Goal: Task Accomplishment & Management: Complete application form

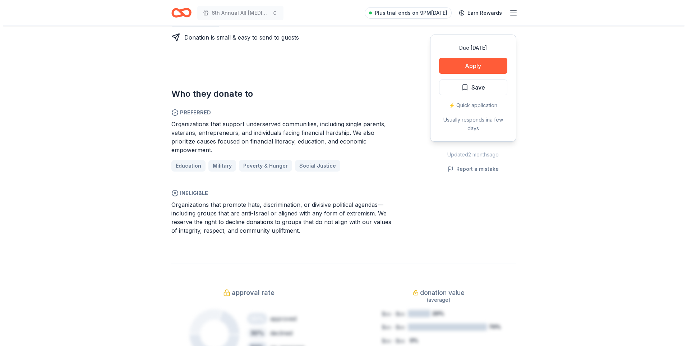
scroll to position [395, 0]
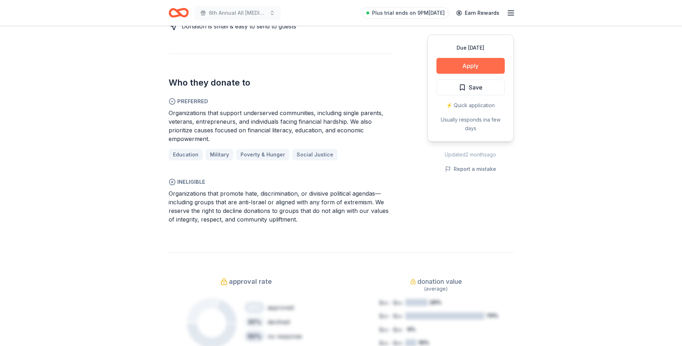
click at [467, 64] on button "Apply" at bounding box center [470, 66] width 68 height 16
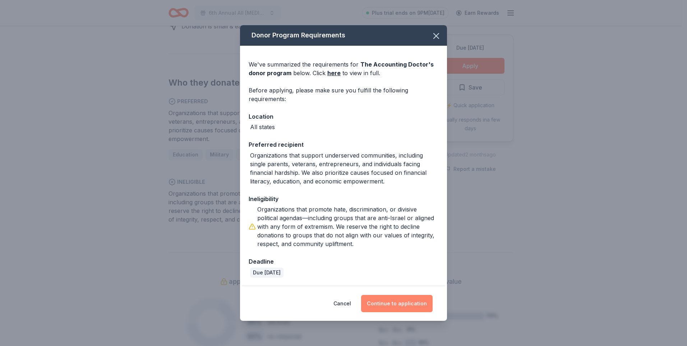
click at [389, 303] on button "Continue to application" at bounding box center [397, 303] width 72 height 17
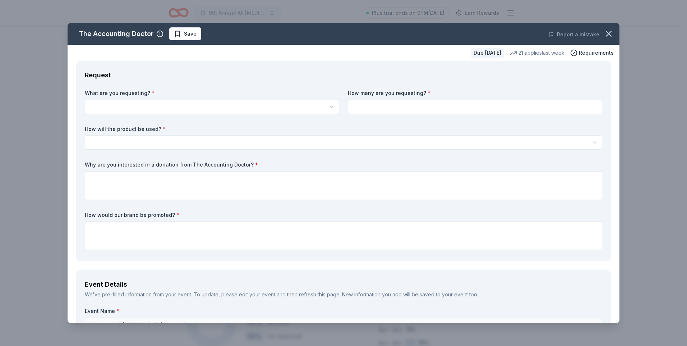
select select "A $1,000 Gift Certificate redeemable for expert tax preparation or tax resoluti…"
click at [405, 109] on input at bounding box center [475, 107] width 254 height 14
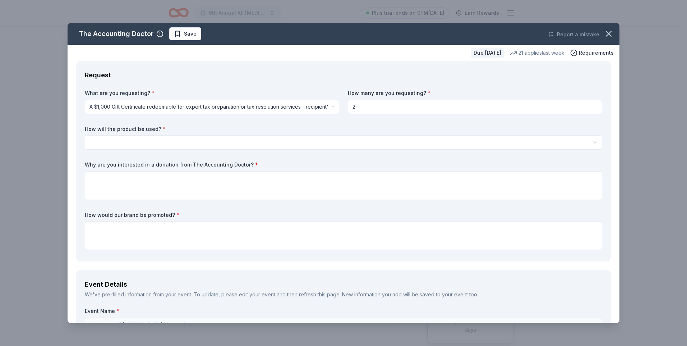
type input "2"
click at [291, 137] on html "6th Annual All [MEDICAL_DATA] Matters Ball Plus trial ends on 9PM[DATE] Earn Re…" at bounding box center [343, 173] width 687 height 346
click at [222, 147] on body "6th Annual All Cancer Matters Ball Plus trial ends on 9PM, 8/28 Earn Rewards Du…" at bounding box center [341, 173] width 682 height 346
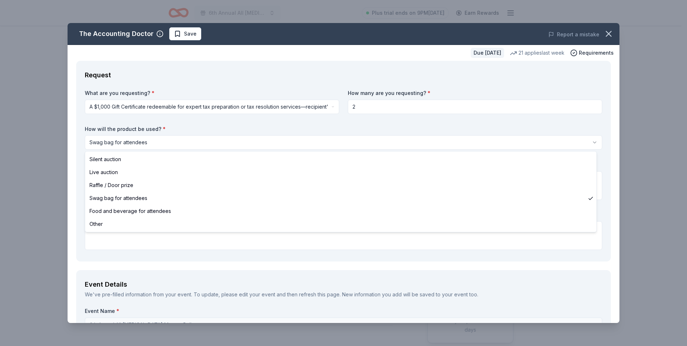
select select "foodAndBeverage"
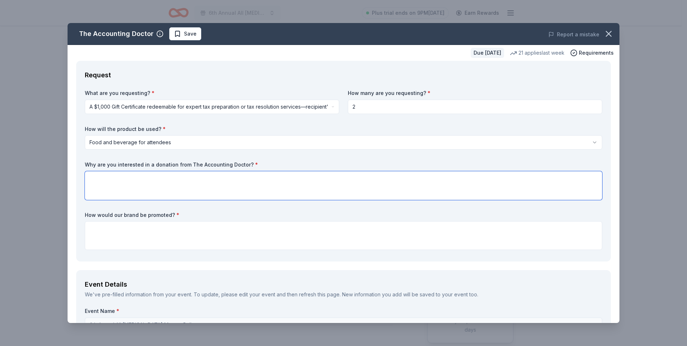
click at [191, 192] on textarea at bounding box center [344, 185] width 518 height 29
drag, startPoint x: 81, startPoint y: 162, endPoint x: 140, endPoint y: 159, distance: 58.6
click at [140, 159] on div "Request What are you requesting? * A $1,000 Gift Certificate redeemable for exp…" at bounding box center [343, 161] width 535 height 201
drag, startPoint x: 84, startPoint y: 162, endPoint x: 157, endPoint y: 164, distance: 73.7
click at [152, 164] on div "Request What are you requesting? * A $1,000 Gift Certificate redeemable for exp…" at bounding box center [343, 161] width 535 height 201
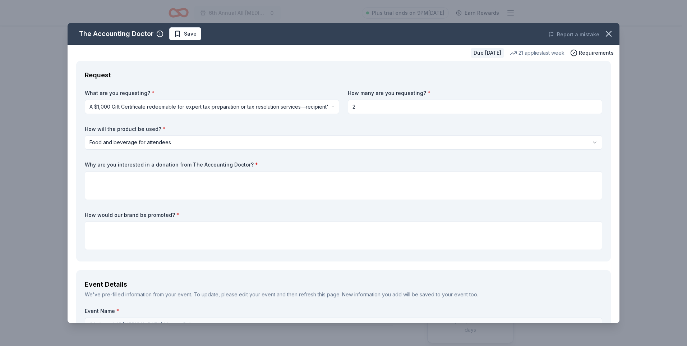
click at [211, 163] on label "Why are you interested in a donation from The Accounting Doctor? *" at bounding box center [344, 164] width 518 height 7
click at [243, 161] on div "What are you requesting? * A $1,000 Gift Certificate redeemable for expert tax …" at bounding box center [344, 170] width 518 height 163
drag, startPoint x: 253, startPoint y: 163, endPoint x: 149, endPoint y: 164, distance: 103.9
click at [149, 164] on label "Why are you interested in a donation from The Accounting Doctor? *" at bounding box center [344, 164] width 518 height 7
click at [374, 111] on input "2" at bounding box center [475, 107] width 254 height 14
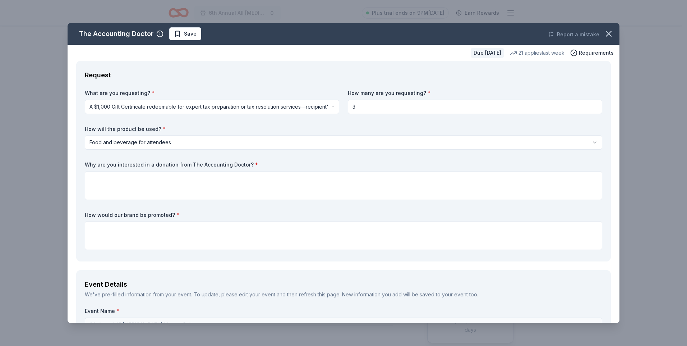
type input "3"
click at [388, 121] on div "What are you requesting? * A $1,000 Gift Certificate redeemable for expert tax …" at bounding box center [344, 170] width 518 height 163
paste textarea "We are reaching out to The Accounting Doctor because we value strong community …"
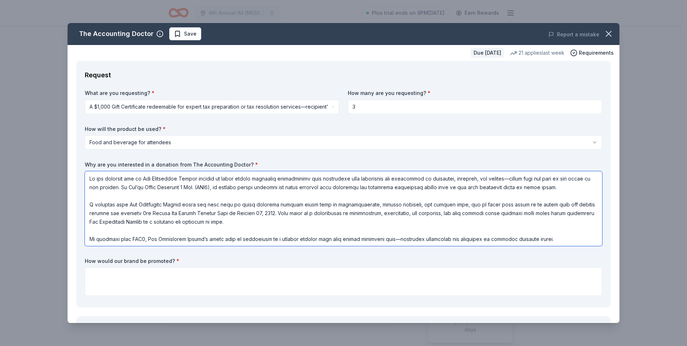
scroll to position [1, 0]
type textarea "We are reaching out to The Accounting Doctor because we value strong community …"
paste textarea "s a valued sponsor of You’re Worth Fighting 4 Inc. and our 6th Annual All Cance…"
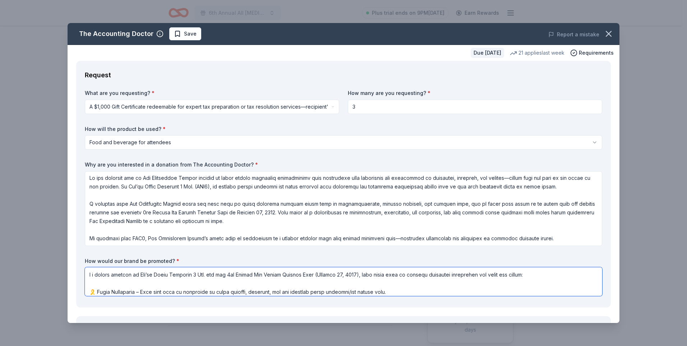
scroll to position [76, 0]
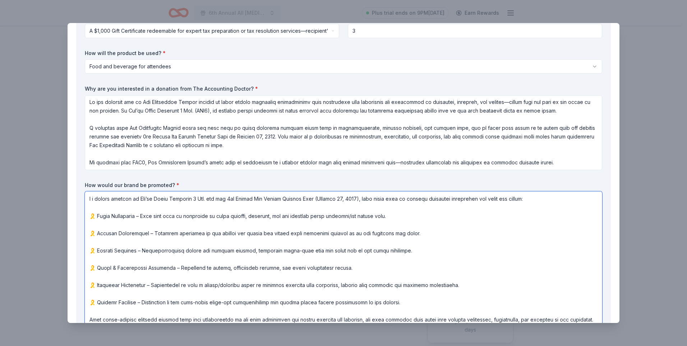
click at [95, 217] on textarea at bounding box center [344, 258] width 518 height 135
click at [95, 235] on textarea at bounding box center [344, 258] width 518 height 135
click at [95, 254] on textarea at bounding box center [344, 258] width 518 height 135
click at [95, 268] on textarea at bounding box center [344, 258] width 518 height 135
click at [95, 284] on textarea at bounding box center [344, 258] width 518 height 135
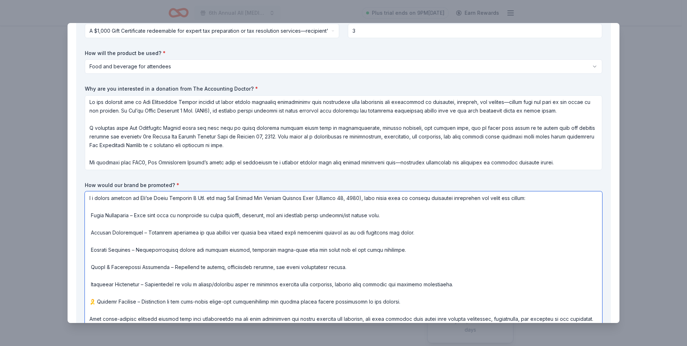
scroll to position [148, 0]
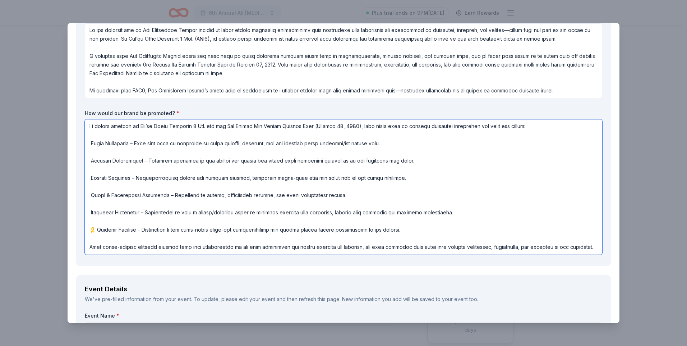
click at [95, 230] on textarea at bounding box center [344, 186] width 518 height 135
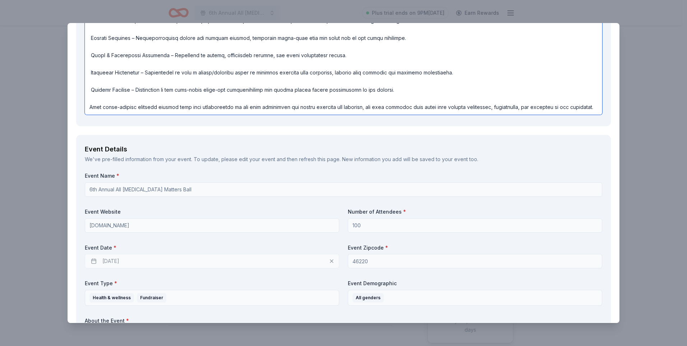
scroll to position [323, 0]
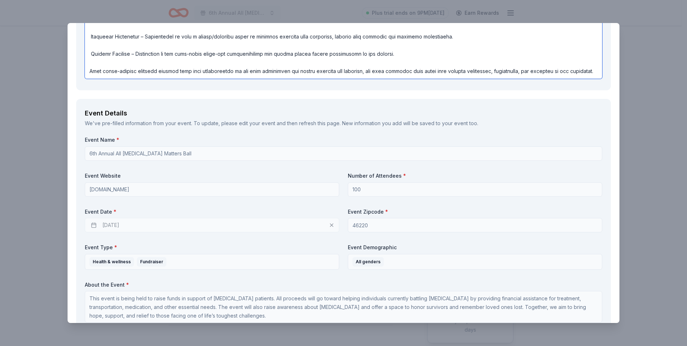
type textarea "As a valued sponsor of You’re Worth Fighting 4 Inc. and our 6th Annual All Canc…"
click at [202, 208] on label "Event Date *" at bounding box center [212, 211] width 254 height 7
click at [114, 222] on div "10/17/2025" at bounding box center [212, 225] width 254 height 14
click at [134, 224] on div "10/17/2025" at bounding box center [212, 225] width 254 height 14
click at [134, 223] on div "10/17/2025" at bounding box center [212, 225] width 254 height 14
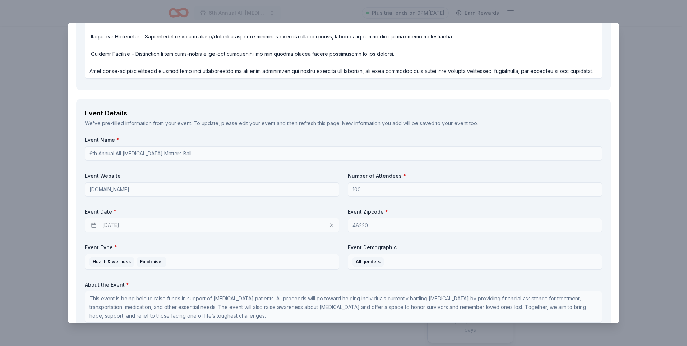
click at [134, 223] on div "10/17/2025" at bounding box center [212, 225] width 254 height 14
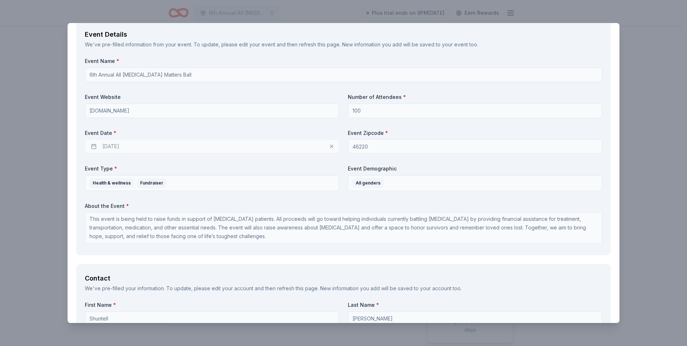
scroll to position [395, 0]
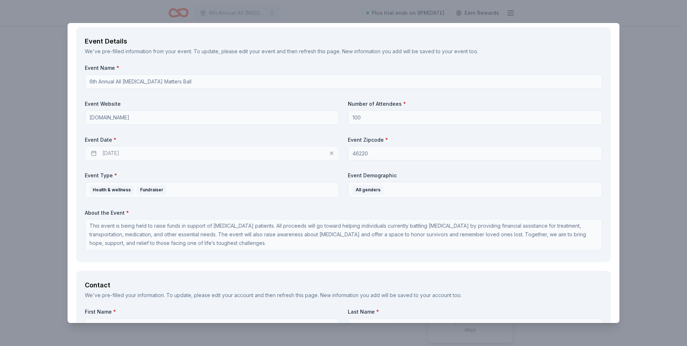
click at [115, 150] on div "10/17/2025" at bounding box center [212, 153] width 254 height 14
click at [93, 153] on div "10/17/2025" at bounding box center [212, 153] width 254 height 14
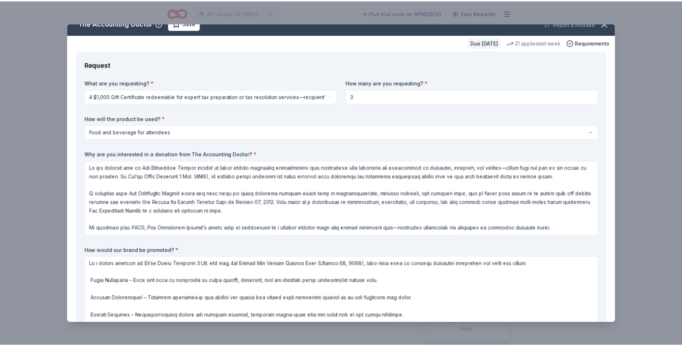
scroll to position [0, 0]
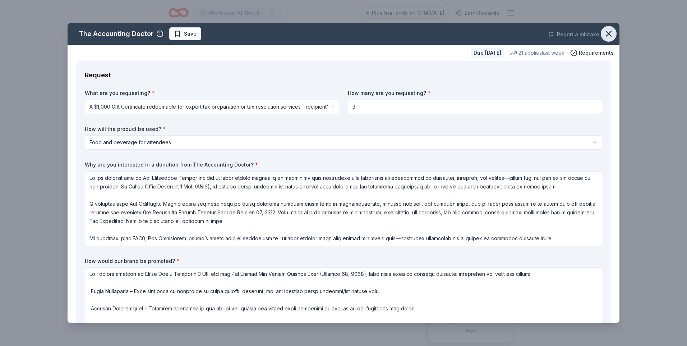
click at [604, 34] on icon "button" at bounding box center [609, 34] width 10 height 10
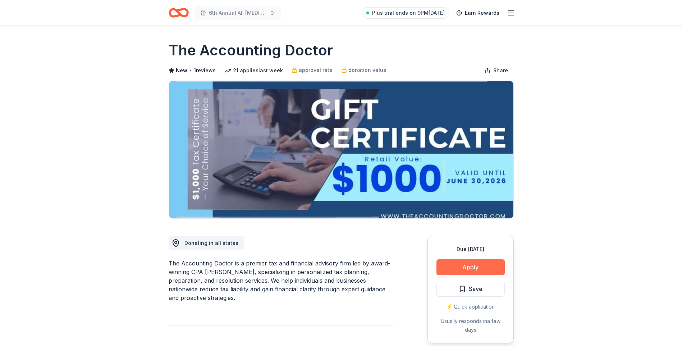
click at [471, 266] on button "Apply" at bounding box center [470, 267] width 68 height 16
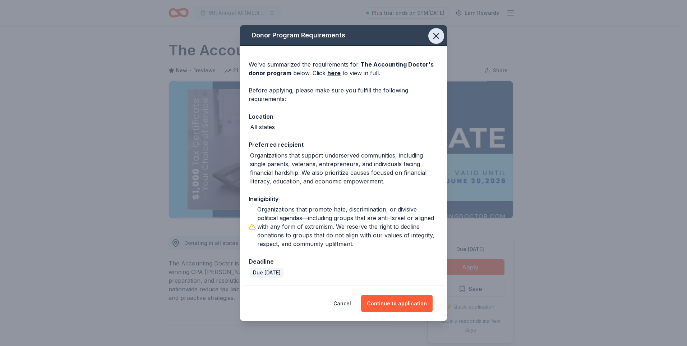
click at [435, 34] on icon "button" at bounding box center [436, 36] width 10 height 10
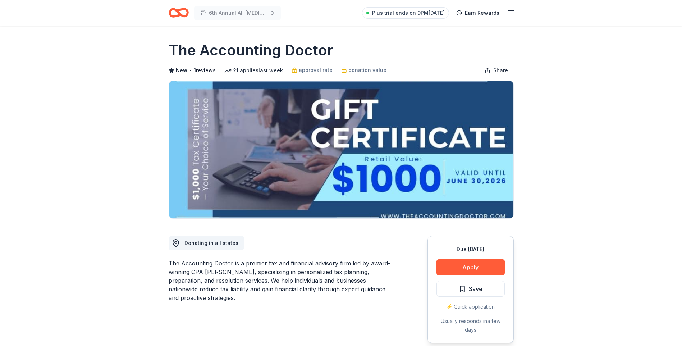
click at [175, 14] on icon "Home" at bounding box center [179, 12] width 20 height 17
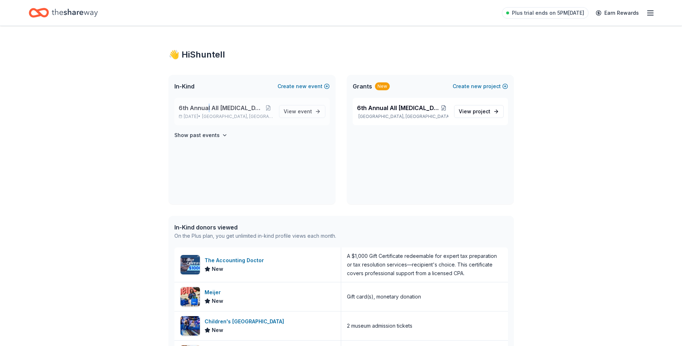
click at [208, 104] on span "6th Annual All [MEDICAL_DATA] Matters Ball" at bounding box center [221, 108] width 85 height 9
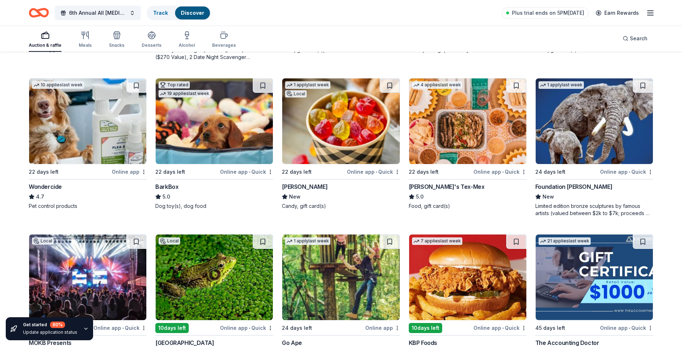
scroll to position [359, 0]
click at [567, 272] on img at bounding box center [593, 277] width 117 height 86
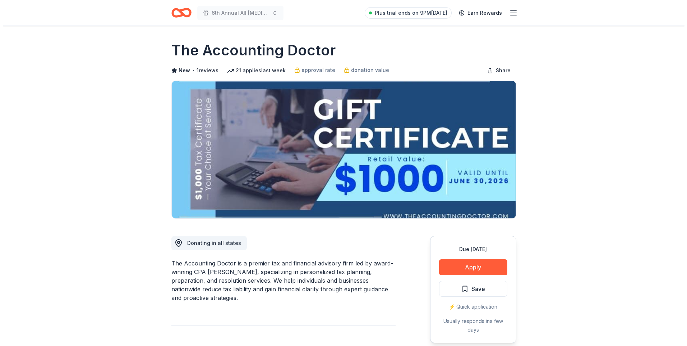
scroll to position [108, 0]
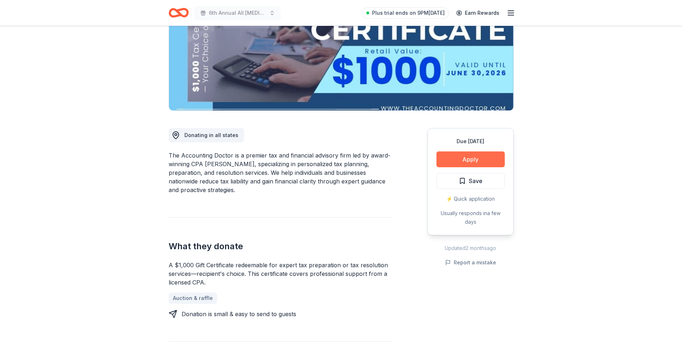
click at [454, 157] on button "Apply" at bounding box center [470, 159] width 68 height 16
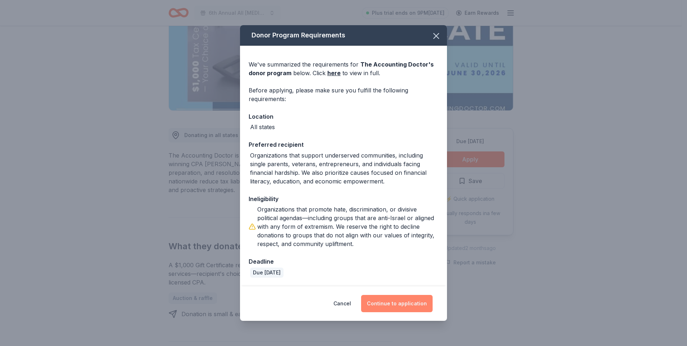
click at [380, 302] on button "Continue to application" at bounding box center [397, 303] width 72 height 17
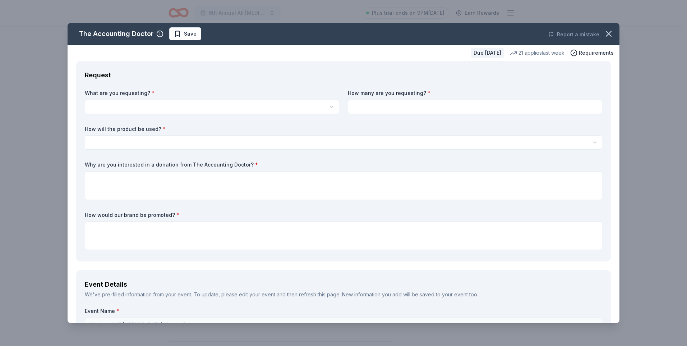
click at [141, 101] on html "6th Annual All [MEDICAL_DATA] Matters Ball Plus trial ends on 9PM[DATE] Earn Re…" at bounding box center [343, 65] width 687 height 346
select select "A $1,000 Gift Certificate redeemable for expert tax preparation or tax resoluti…"
click at [386, 107] on input at bounding box center [475, 107] width 254 height 14
type input "3"
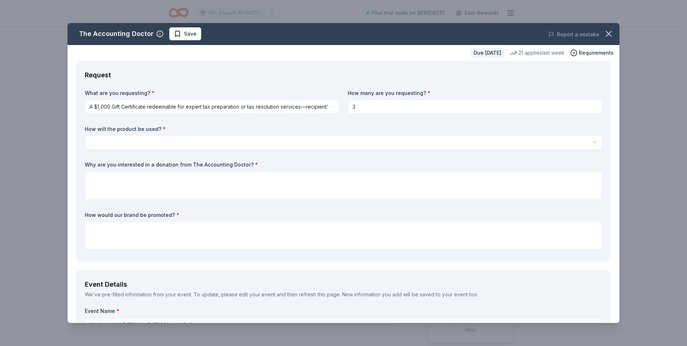
click at [314, 142] on html "6th Annual All [MEDICAL_DATA] Matters Ball Plus trial ends on 9PM[DATE] Earn Re…" at bounding box center [343, 173] width 687 height 346
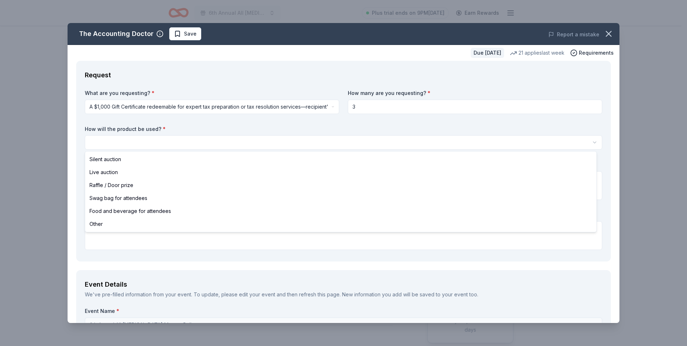
select select "swagBag"
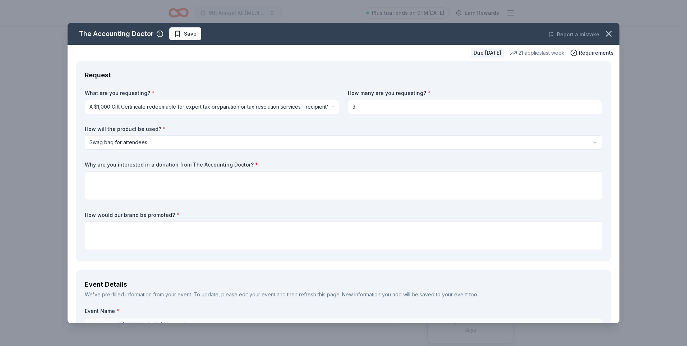
click at [263, 157] on div "What are you requesting? * A $1,000 Gift Certificate redeemable for expert tax …" at bounding box center [344, 170] width 518 height 163
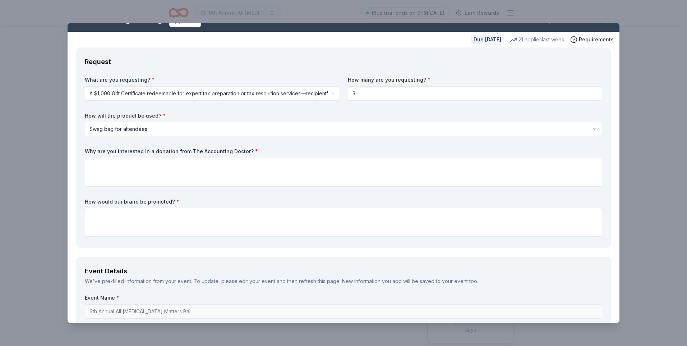
scroll to position [36, 0]
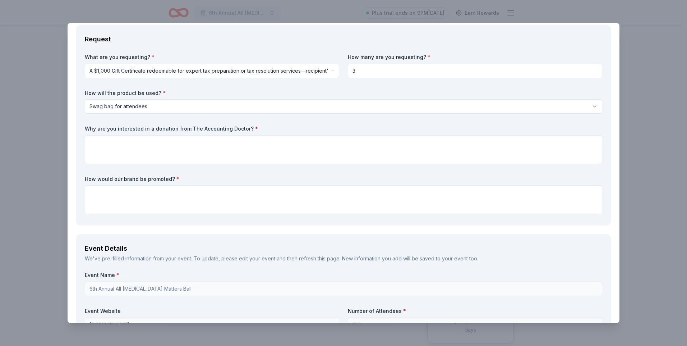
drag, startPoint x: 238, startPoint y: 144, endPoint x: 302, endPoint y: 124, distance: 67.4
click at [302, 124] on div "What are you requesting? * A $1,000 Gift Certificate redeemable for expert tax …" at bounding box center [344, 135] width 518 height 163
paste textarea "We are reaching out to The Accounting Doctor because we value strong community …"
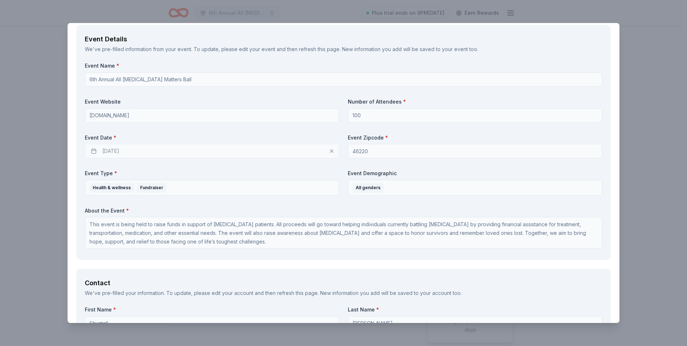
scroll to position [288, 0]
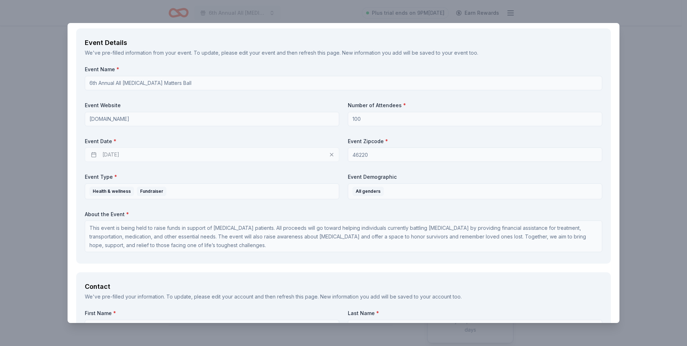
type textarea "We are reaching out to The Accounting Doctor because we value strong community …"
click at [224, 153] on div "[DATE]" at bounding box center [212, 154] width 254 height 14
click at [222, 154] on div "[DATE]" at bounding box center [212, 154] width 254 height 14
click at [222, 154] on div "10/17/2025" at bounding box center [212, 154] width 254 height 14
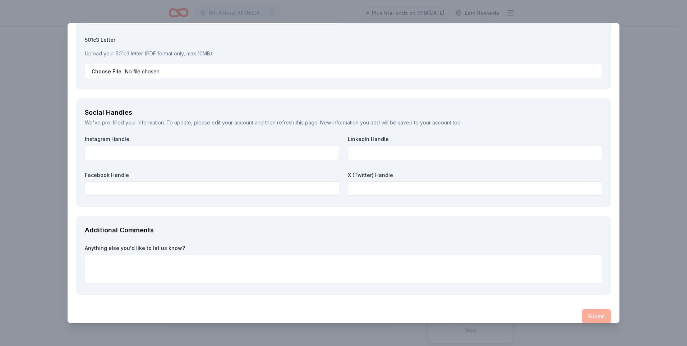
scroll to position [811, 0]
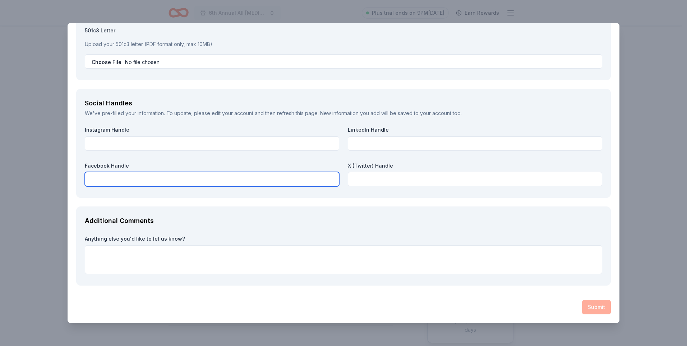
click at [219, 175] on input "text" at bounding box center [212, 179] width 254 height 14
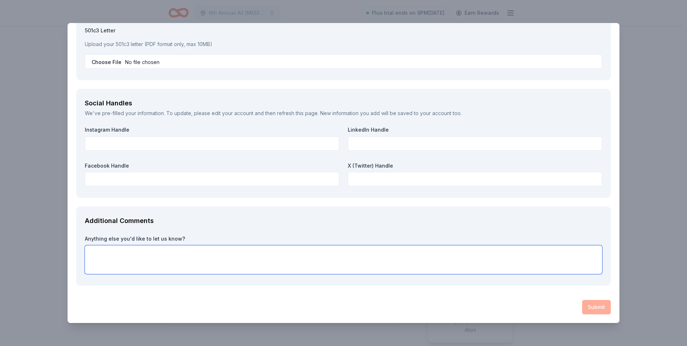
click at [200, 251] on textarea at bounding box center [344, 259] width 518 height 29
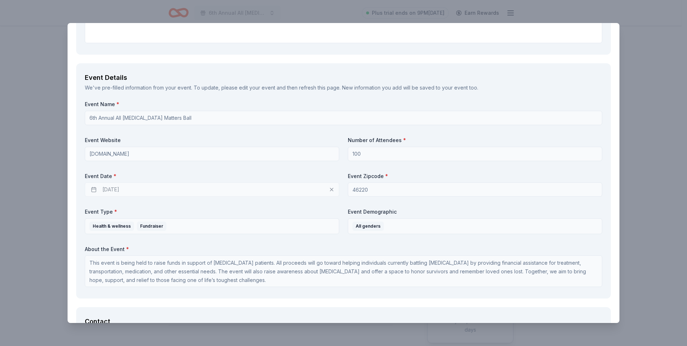
scroll to position [236, 0]
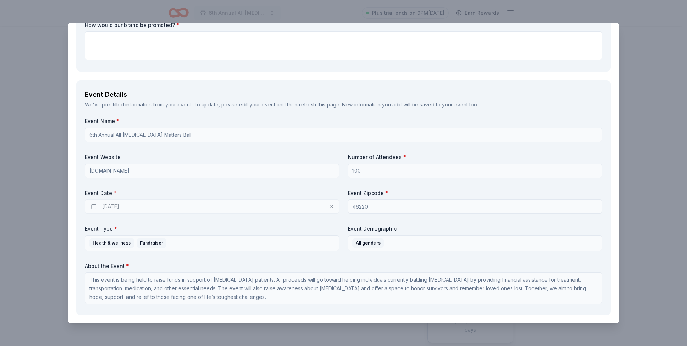
click at [330, 208] on div "10/17/2025" at bounding box center [212, 206] width 254 height 14
click at [328, 206] on div "10/17/2025" at bounding box center [212, 206] width 254 height 14
click at [327, 206] on div "10/17/2025" at bounding box center [212, 206] width 254 height 14
click at [327, 205] on div "10/17/2025" at bounding box center [212, 206] width 254 height 14
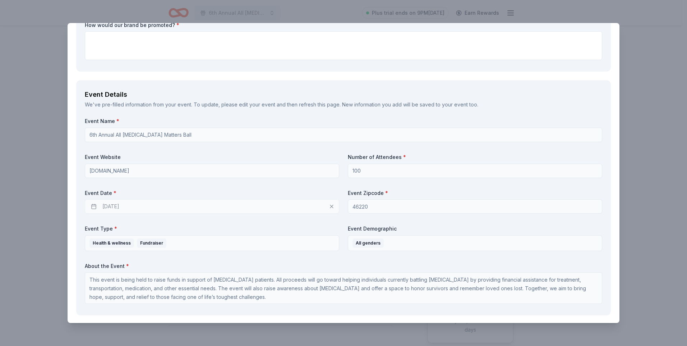
click at [327, 205] on div "10/17/2025" at bounding box center [212, 206] width 254 height 14
click at [96, 206] on div "10/17/2025" at bounding box center [212, 206] width 254 height 14
click at [92, 206] on div "10/17/2025" at bounding box center [212, 206] width 254 height 14
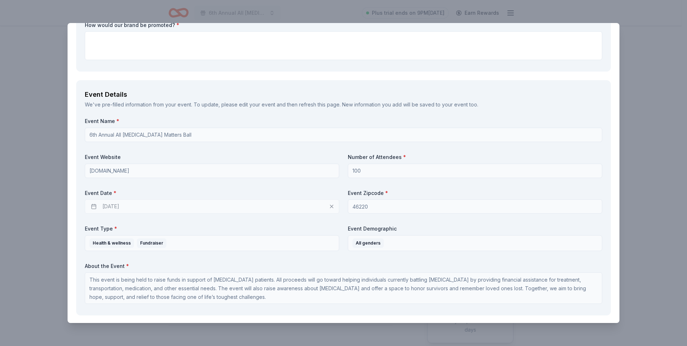
click at [92, 206] on div "10/17/2025" at bounding box center [212, 206] width 254 height 14
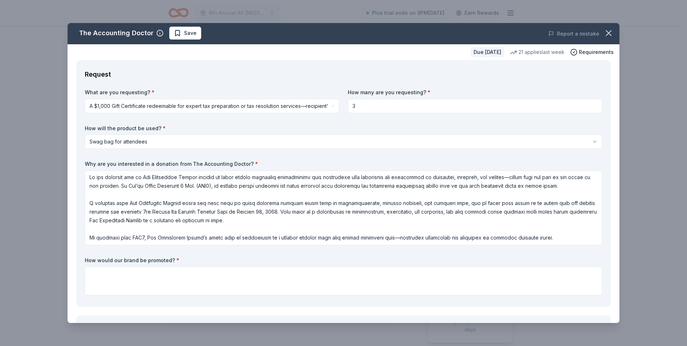
scroll to position [0, 0]
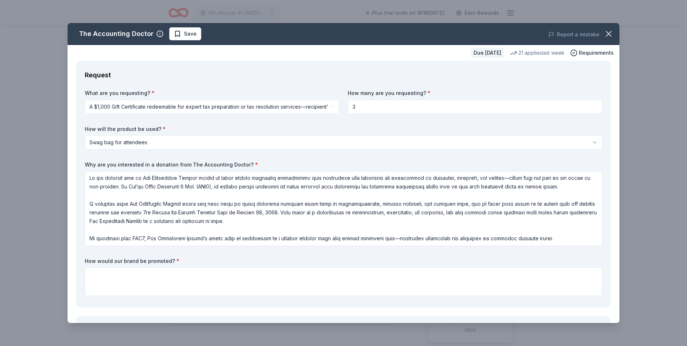
click at [605, 28] on button "button" at bounding box center [609, 34] width 16 height 16
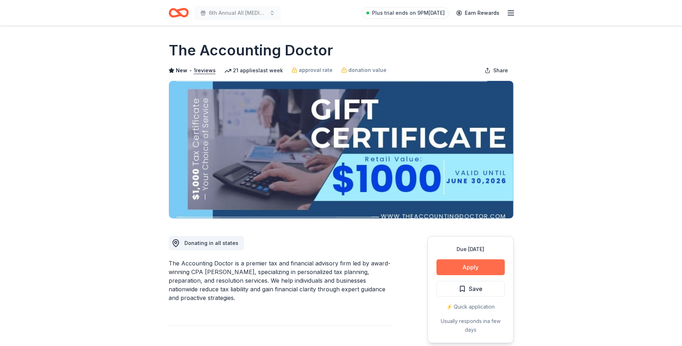
click at [476, 263] on button "Apply" at bounding box center [470, 267] width 68 height 16
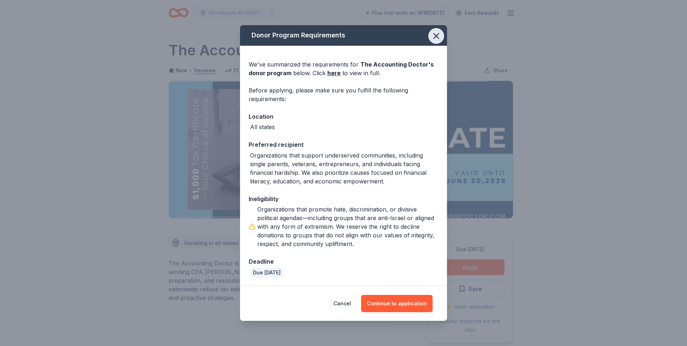
click at [436, 38] on icon "button" at bounding box center [436, 36] width 10 height 10
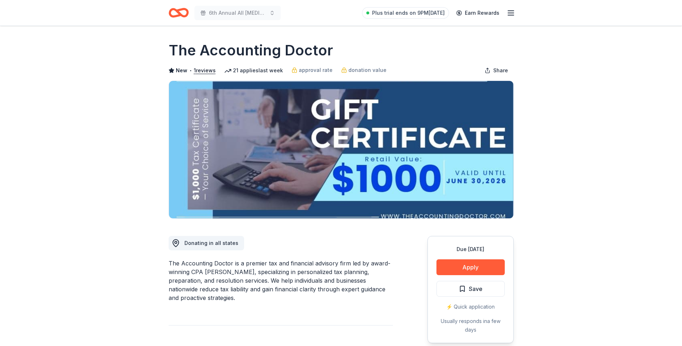
click at [457, 259] on div "Due in 45 days Apply Save ⚡️ Quick application Usually responds in a few days" at bounding box center [470, 289] width 86 height 107
click at [451, 264] on button "Apply" at bounding box center [470, 267] width 68 height 16
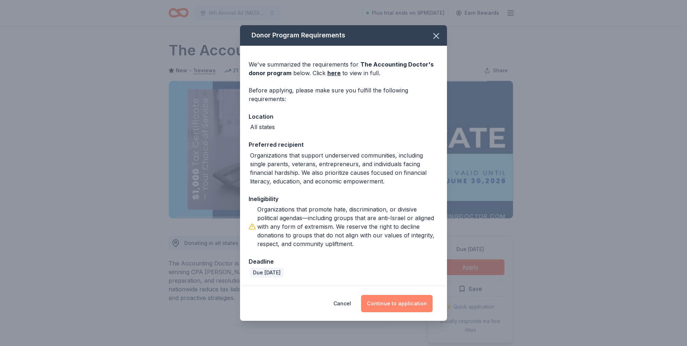
click at [385, 299] on button "Continue to application" at bounding box center [397, 303] width 72 height 17
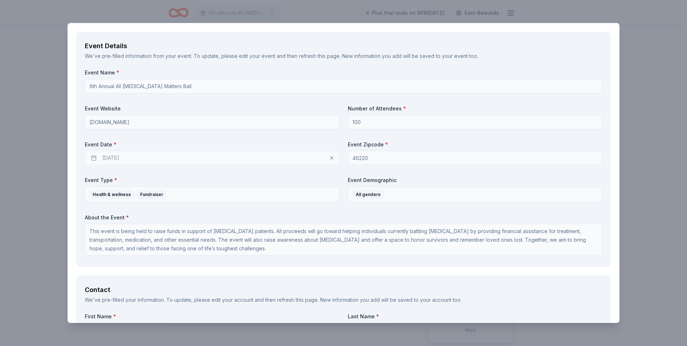
scroll to position [252, 0]
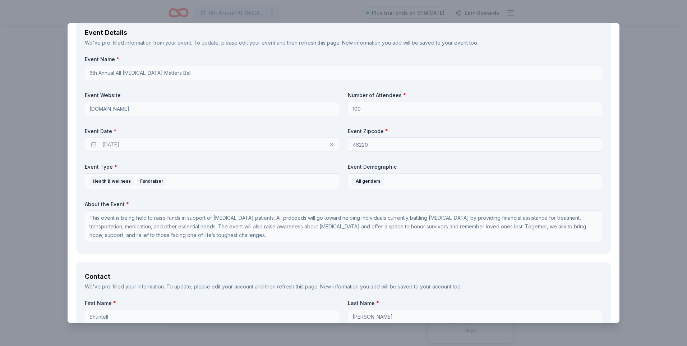
click at [168, 147] on div "10/17/2025" at bounding box center [212, 144] width 254 height 14
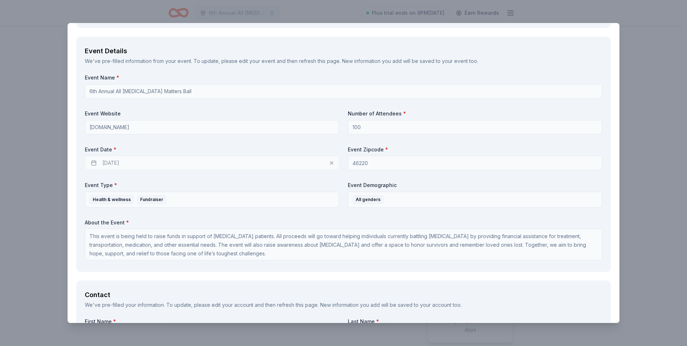
scroll to position [226, 0]
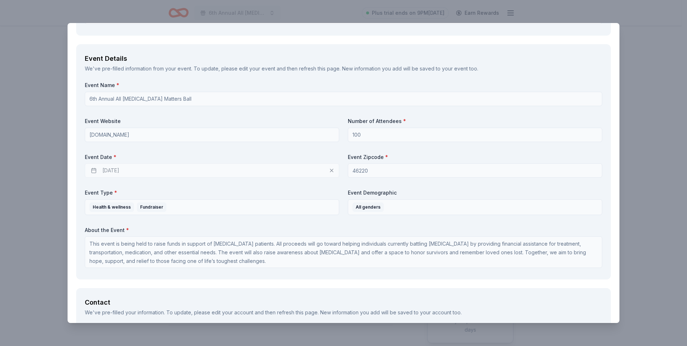
click at [157, 173] on div "10/17/2025" at bounding box center [212, 170] width 254 height 14
click at [157, 172] on div "10/17/2025" at bounding box center [212, 170] width 254 height 14
click at [330, 171] on div "10/17/2025" at bounding box center [212, 170] width 254 height 14
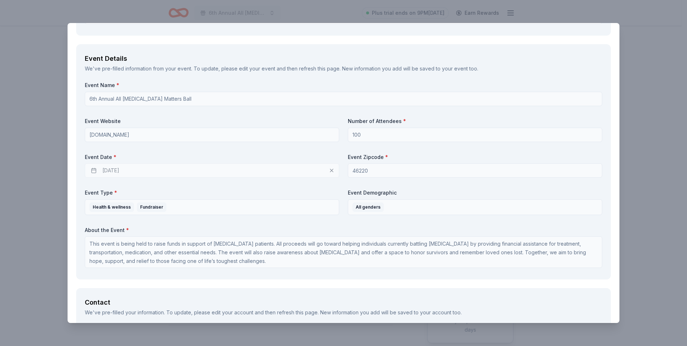
click at [330, 171] on div "10/17/2025" at bounding box center [212, 170] width 254 height 14
click at [329, 171] on div "10/17/2025" at bounding box center [212, 170] width 254 height 14
click at [182, 158] on label "Event Date *" at bounding box center [212, 156] width 254 height 7
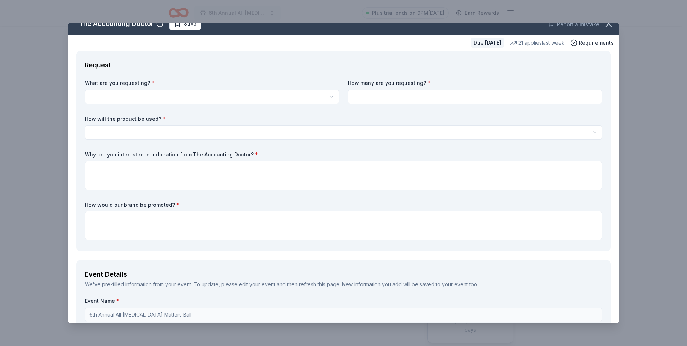
scroll to position [0, 0]
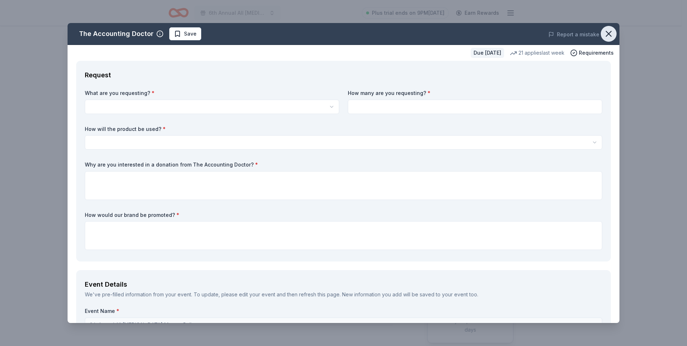
click at [606, 35] on icon "button" at bounding box center [608, 33] width 5 height 5
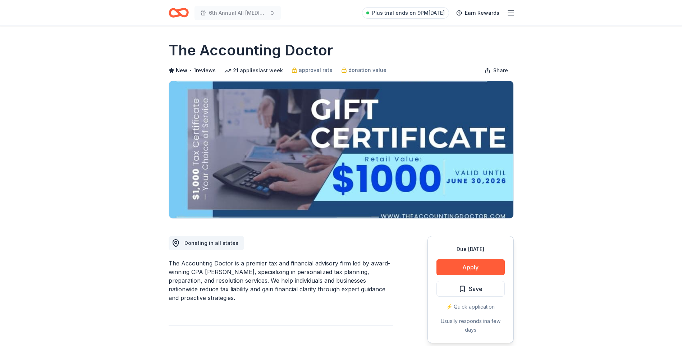
click at [187, 12] on icon "Home" at bounding box center [181, 12] width 11 height 7
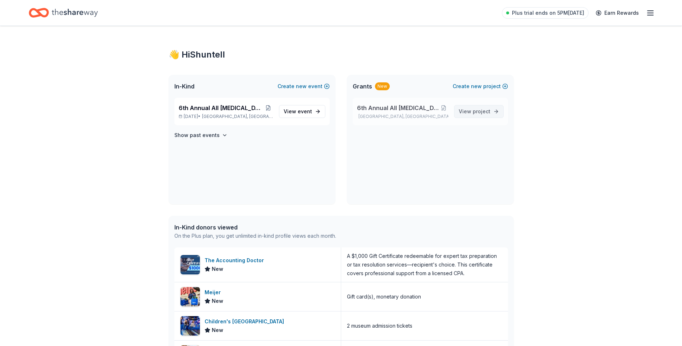
click at [466, 113] on span "View project" at bounding box center [475, 111] width 32 height 9
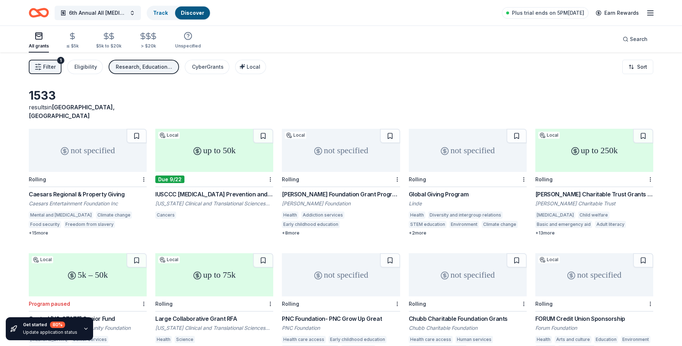
click at [45, 13] on icon "Home" at bounding box center [39, 12] width 20 height 17
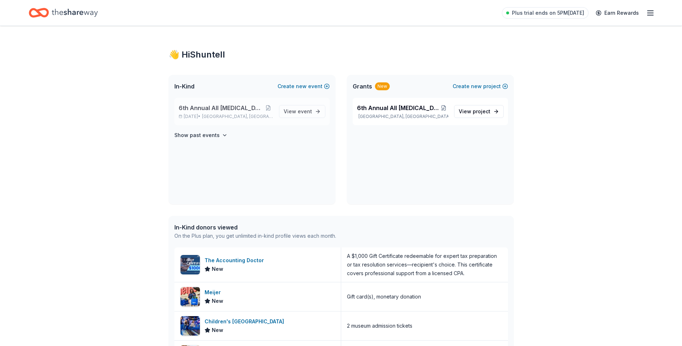
click at [239, 117] on span "Indianapolis, IN" at bounding box center [237, 117] width 71 height 6
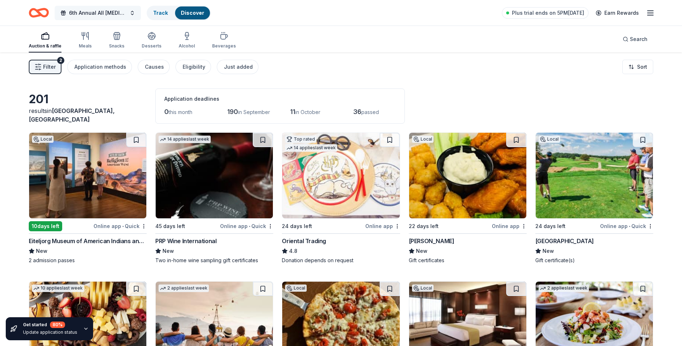
click at [133, 14] on button "6th Annual All [MEDICAL_DATA] Matters Ball" at bounding box center [98, 13] width 86 height 14
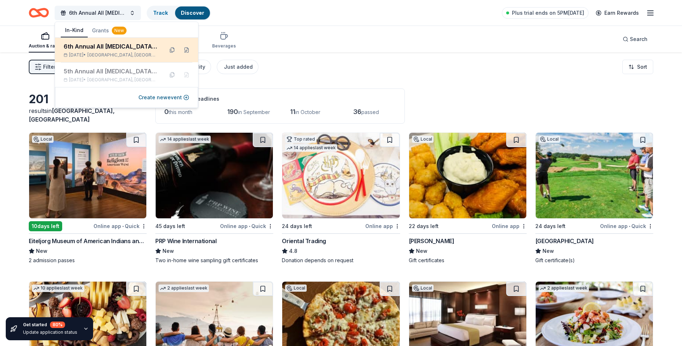
click at [116, 52] on span "Indianapolis, IN" at bounding box center [122, 55] width 70 height 6
click at [186, 51] on button at bounding box center [187, 50] width 12 height 12
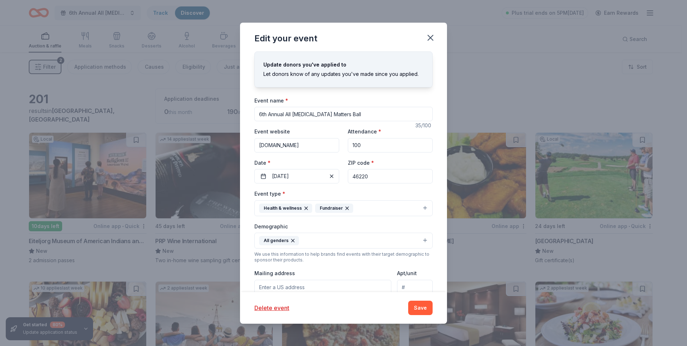
click at [353, 197] on div "Event type * Health & wellness Fundraiser" at bounding box center [343, 202] width 178 height 27
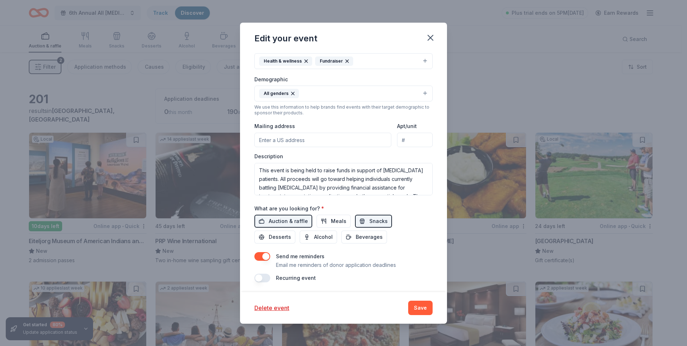
scroll to position [149, 0]
click at [337, 216] on span "Meals" at bounding box center [338, 219] width 15 height 9
click at [359, 236] on span "Beverages" at bounding box center [369, 235] width 27 height 9
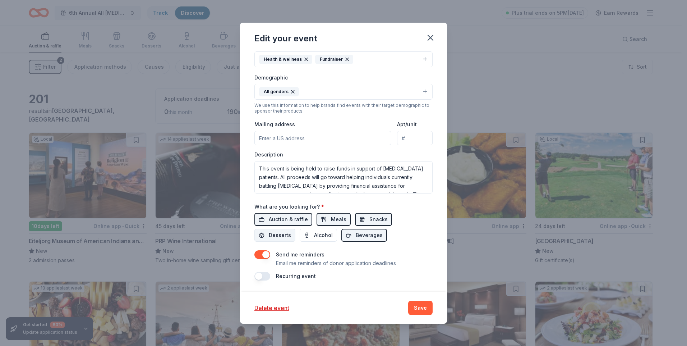
click at [281, 237] on span "Desserts" at bounding box center [280, 235] width 22 height 9
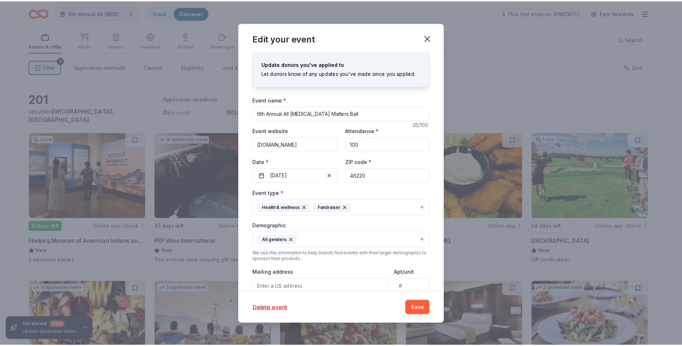
scroll to position [0, 0]
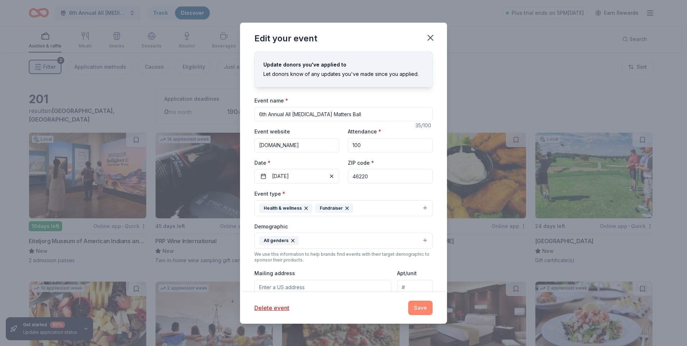
click at [422, 306] on button "Save" at bounding box center [420, 307] width 24 height 14
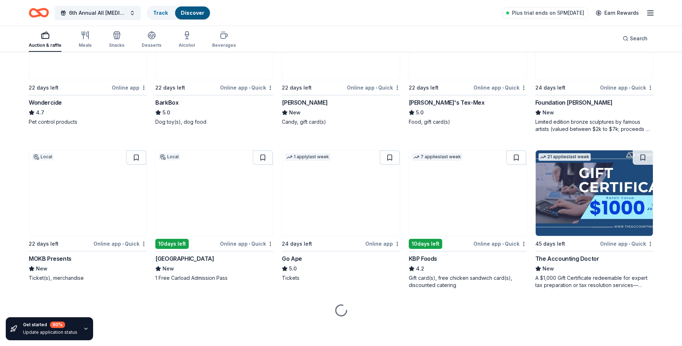
scroll to position [443, 0]
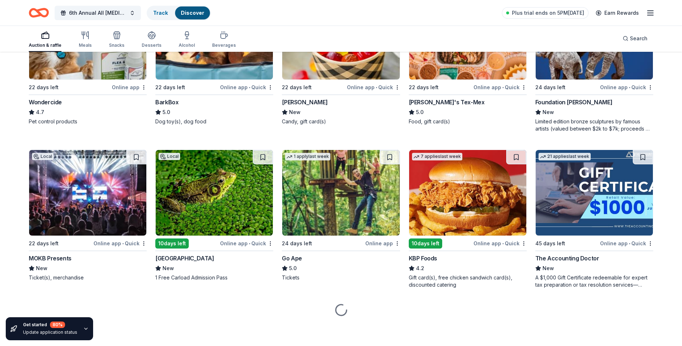
click at [558, 222] on img at bounding box center [593, 193] width 117 height 86
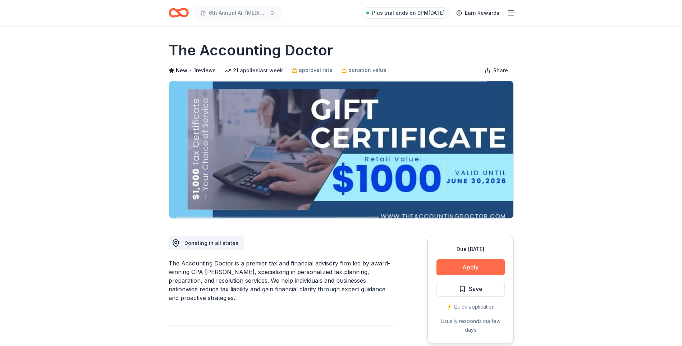
click at [445, 267] on button "Apply" at bounding box center [470, 267] width 68 height 16
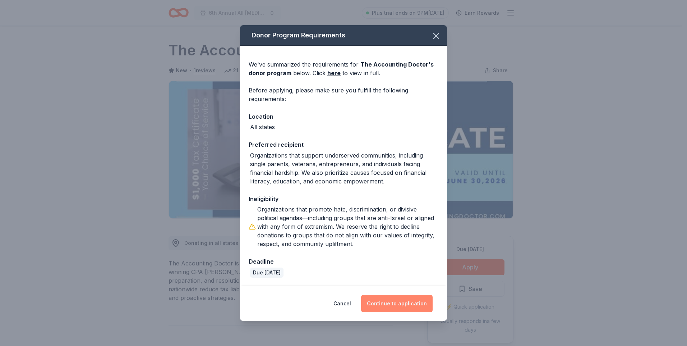
click at [402, 304] on button "Continue to application" at bounding box center [397, 303] width 72 height 17
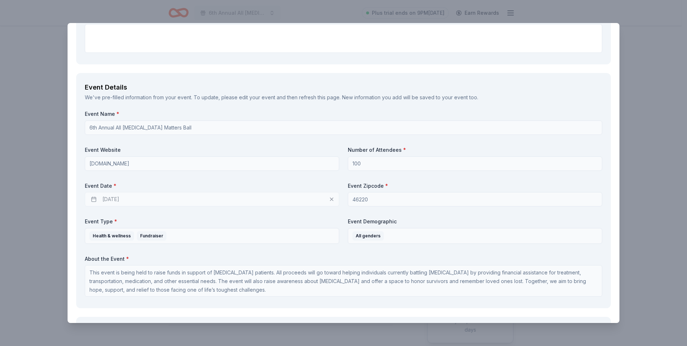
scroll to position [216, 0]
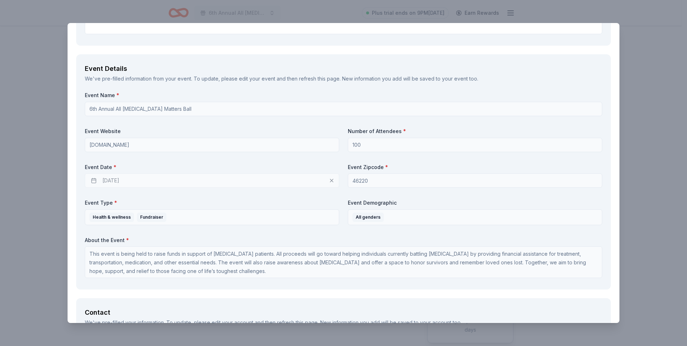
click at [327, 179] on div "[DATE]" at bounding box center [212, 180] width 254 height 14
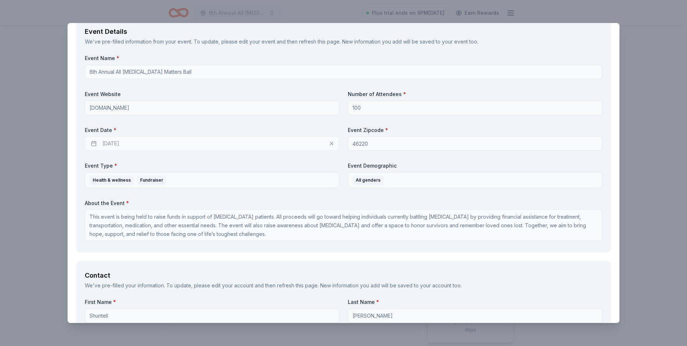
scroll to position [108, 0]
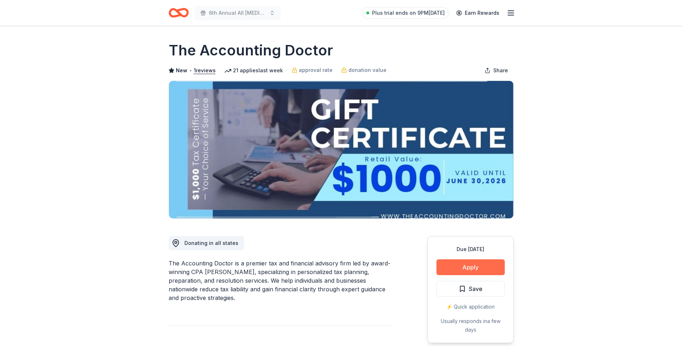
click at [461, 266] on button "Apply" at bounding box center [470, 267] width 68 height 16
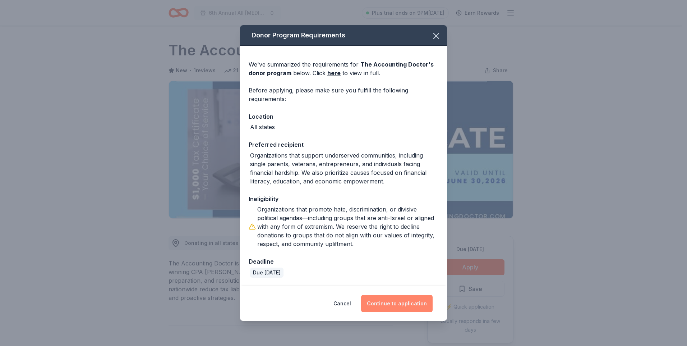
click at [401, 304] on button "Continue to application" at bounding box center [397, 303] width 72 height 17
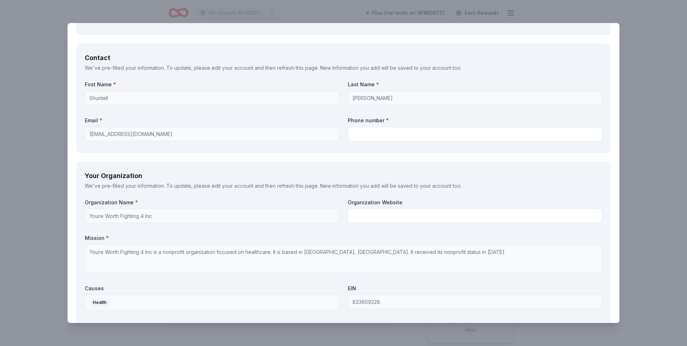
scroll to position [431, 0]
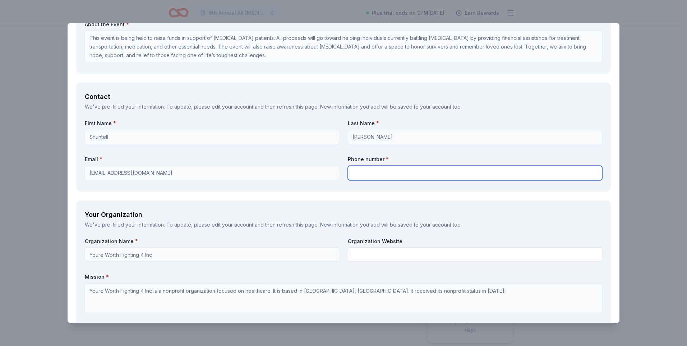
click at [357, 173] on input "text" at bounding box center [475, 173] width 254 height 14
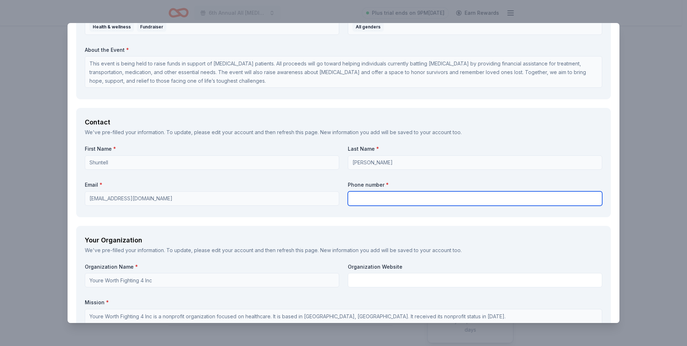
scroll to position [369, 0]
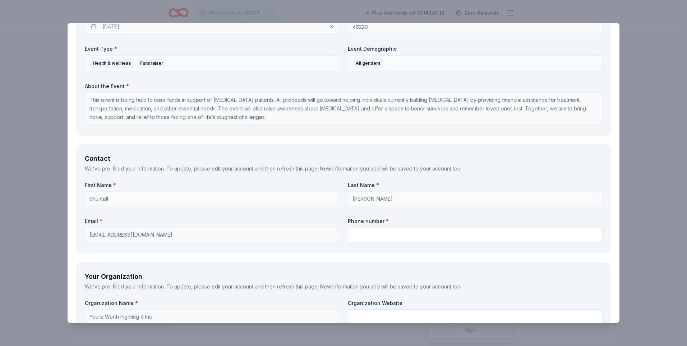
click at [505, 169] on div "We've pre-filled your information. To update, please edit your account and then…" at bounding box center [344, 168] width 518 height 9
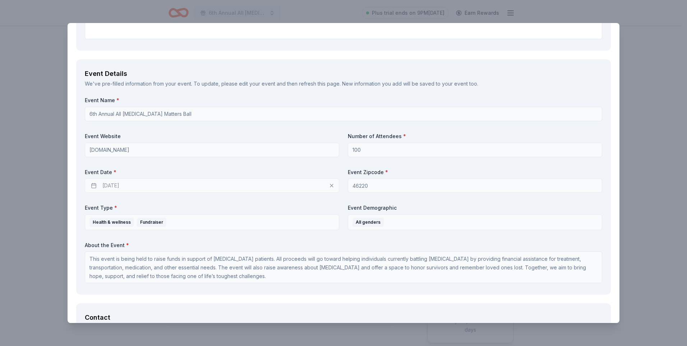
scroll to position [190, 0]
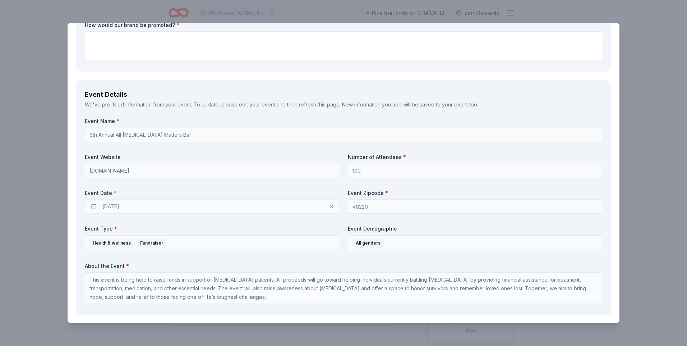
click at [225, 206] on div "[DATE]" at bounding box center [212, 206] width 254 height 14
click at [141, 203] on div "[DATE]" at bounding box center [212, 206] width 254 height 14
click at [136, 206] on div "[DATE]" at bounding box center [212, 206] width 254 height 14
click at [124, 206] on div "[DATE]" at bounding box center [212, 206] width 254 height 14
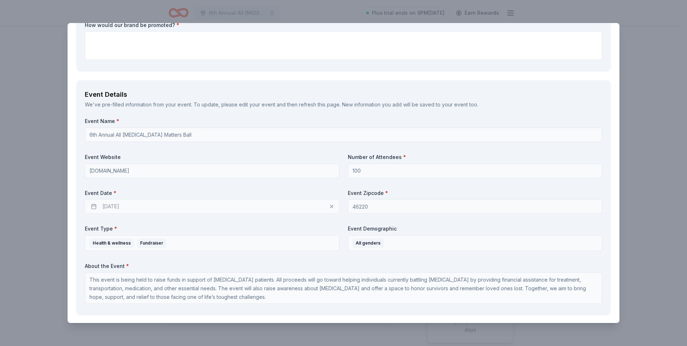
drag, startPoint x: 100, startPoint y: 202, endPoint x: 102, endPoint y: 209, distance: 7.2
click at [101, 203] on div "[DATE]" at bounding box center [212, 206] width 254 height 14
click at [105, 208] on div "[DATE]" at bounding box center [212, 206] width 254 height 14
click at [105, 207] on div "[DATE]" at bounding box center [212, 206] width 254 height 14
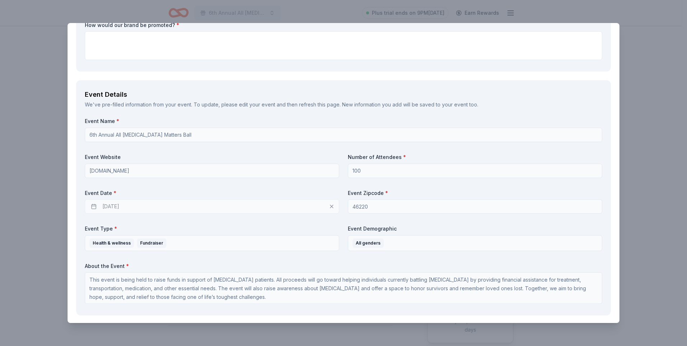
click at [128, 206] on div "[DATE]" at bounding box center [212, 206] width 254 height 14
click at [329, 210] on div "[DATE]" at bounding box center [212, 206] width 254 height 14
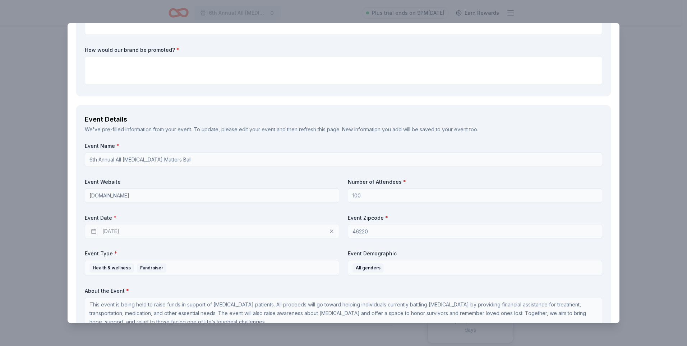
scroll to position [118, 0]
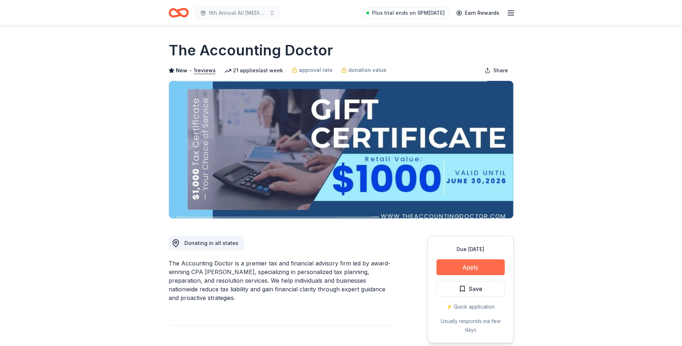
click at [459, 266] on button "Apply" at bounding box center [470, 267] width 68 height 16
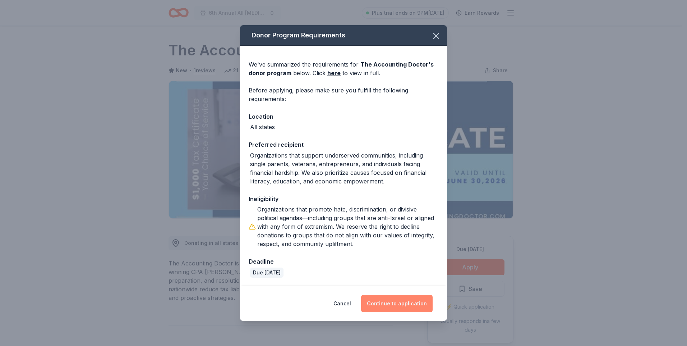
click at [392, 305] on button "Continue to application" at bounding box center [397, 303] width 72 height 17
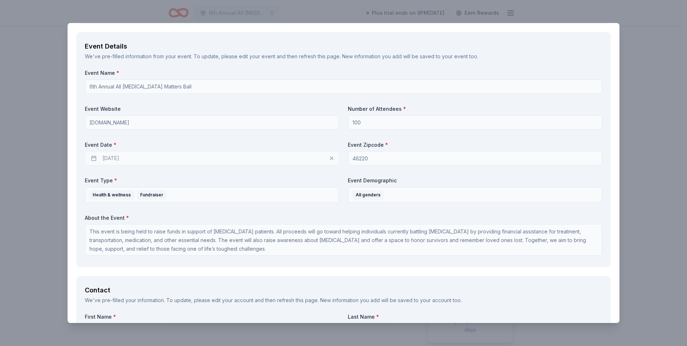
scroll to position [252, 0]
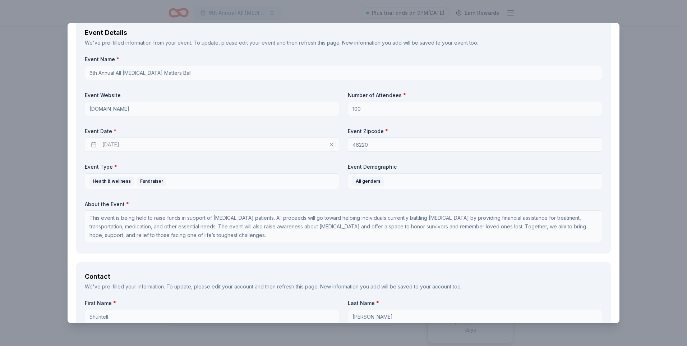
click at [135, 144] on div "[DATE]" at bounding box center [212, 144] width 254 height 14
click at [118, 145] on div "[DATE]" at bounding box center [212, 144] width 254 height 14
drag, startPoint x: 117, startPoint y: 145, endPoint x: 107, endPoint y: 146, distance: 9.7
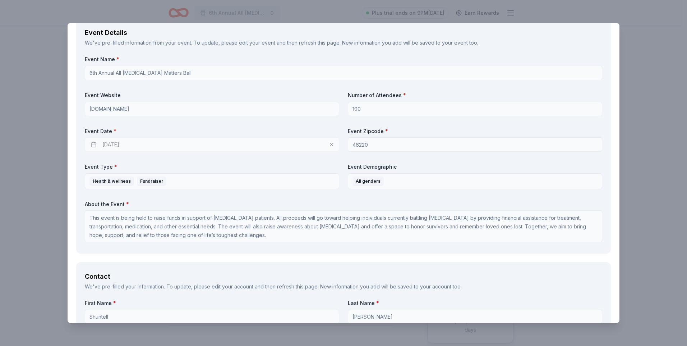
click at [116, 145] on div "10/17/2025" at bounding box center [212, 144] width 254 height 14
click at [93, 146] on div "10/17/2025" at bounding box center [212, 144] width 254 height 14
click at [92, 146] on div "10/17/2025" at bounding box center [212, 144] width 254 height 14
click at [92, 147] on div "10/17/2025" at bounding box center [212, 144] width 254 height 14
click at [100, 133] on label "Event Date *" at bounding box center [212, 131] width 254 height 7
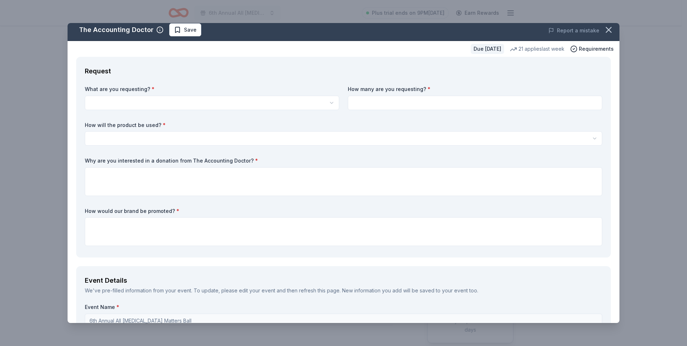
scroll to position [0, 0]
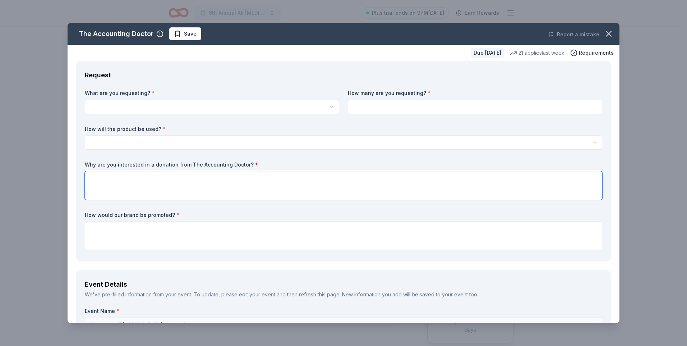
click at [478, 172] on textarea at bounding box center [344, 185] width 518 height 29
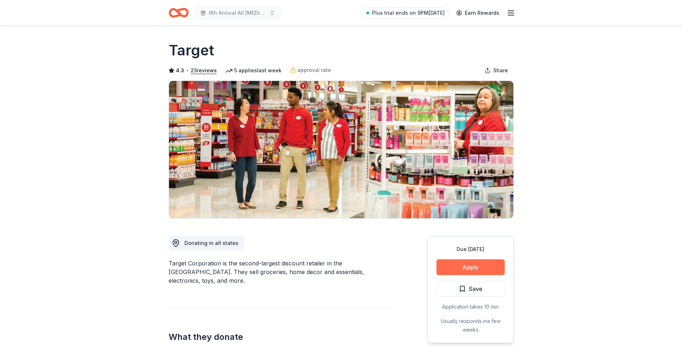
click at [455, 266] on button "Apply" at bounding box center [470, 267] width 68 height 16
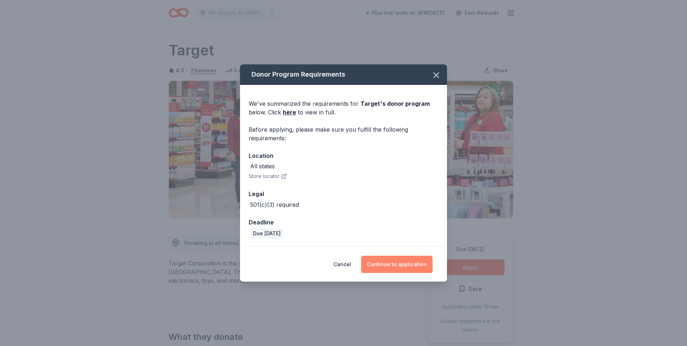
click at [408, 262] on button "Continue to application" at bounding box center [397, 264] width 72 height 17
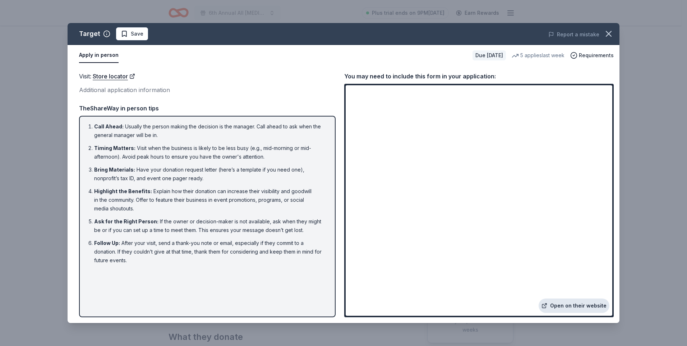
click at [553, 303] on link "Open on their website" at bounding box center [574, 305] width 71 height 14
